Goal: Task Accomplishment & Management: Complete application form

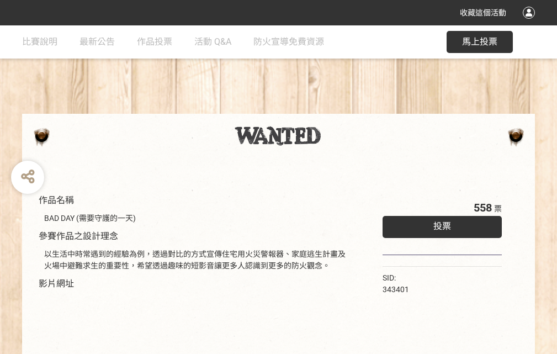
click at [531, 23] on div "收藏這個活動" at bounding box center [278, 12] width 557 height 25
click at [345, 109] on div "作品名稱 BAD DAY (需要守護的一天) 參賽作品之設計理念 以生活中時常遇到的經驗為例，透過對比的方式宣傳住宅用火災警報器、家庭逃生計畫及火場中避難求生…" at bounding box center [278, 257] width 557 height 464
click at [439, 224] on span "投票" at bounding box center [442, 226] width 18 height 10
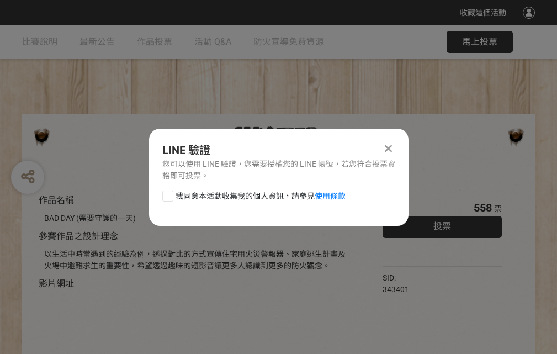
click at [167, 194] on div at bounding box center [167, 195] width 11 height 11
checkbox input "true"
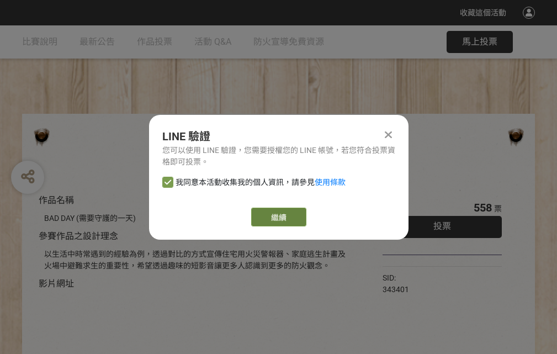
click at [278, 217] on link "繼續" at bounding box center [278, 217] width 55 height 19
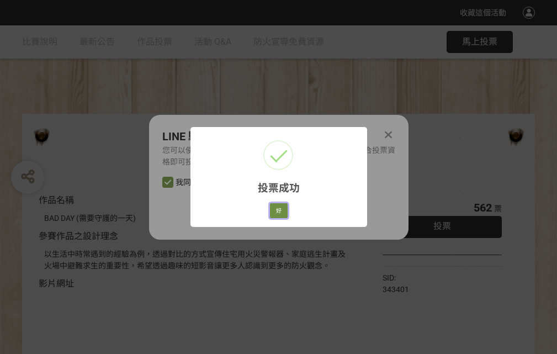
click at [276, 209] on button "好" at bounding box center [279, 210] width 18 height 15
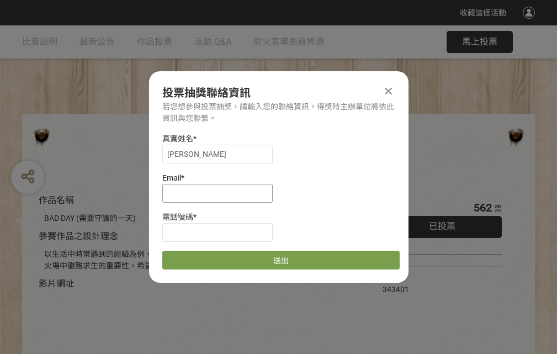
click at [221, 193] on input at bounding box center [217, 193] width 110 height 19
type input "[EMAIL_ADDRESS][DOMAIN_NAME]"
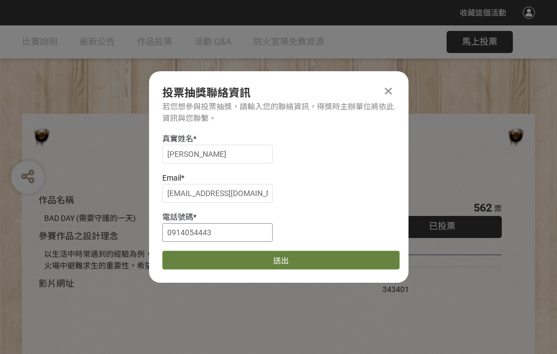
type input "0914054443"
click at [194, 256] on button "送出" at bounding box center [280, 260] width 237 height 19
